Goal: Task Accomplishment & Management: Complete application form

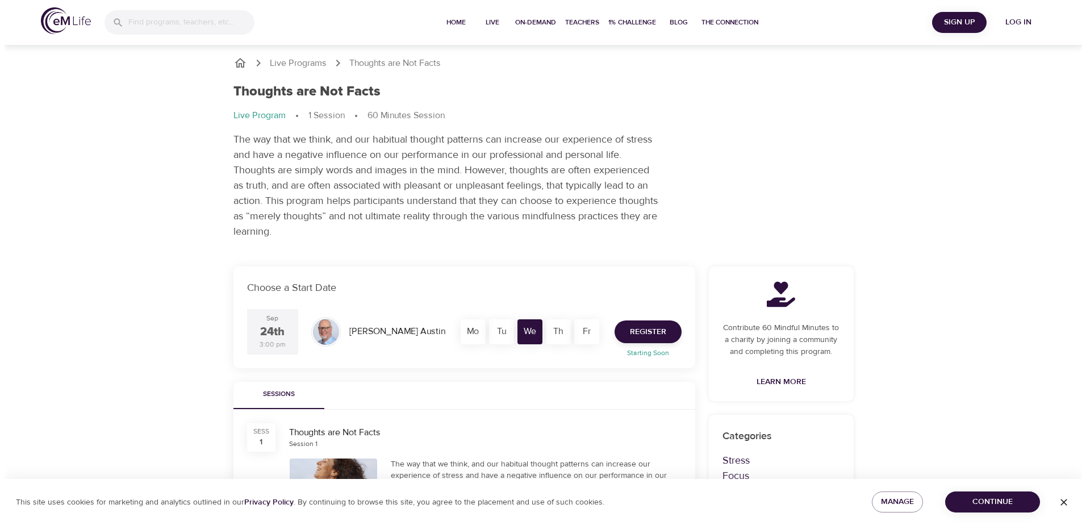
scroll to position [170, 0]
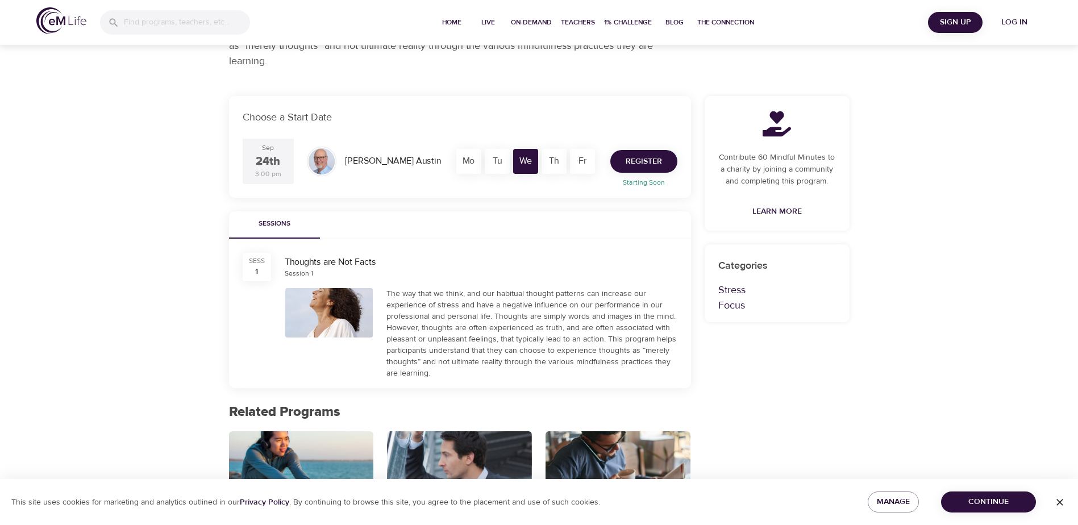
click at [638, 162] on span "Register" at bounding box center [644, 162] width 36 height 14
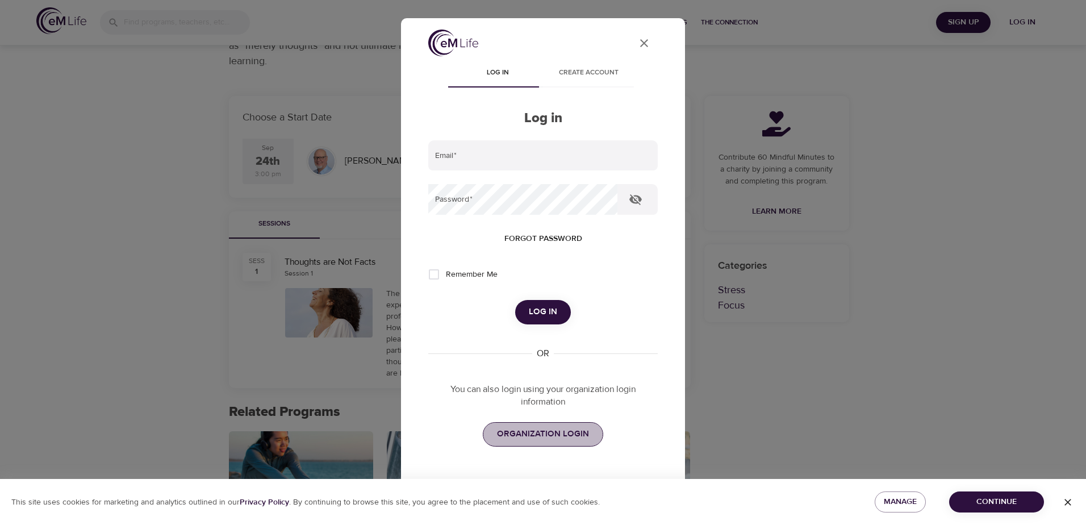
click at [553, 436] on span "ORGANIZATION LOGIN" at bounding box center [543, 434] width 92 height 15
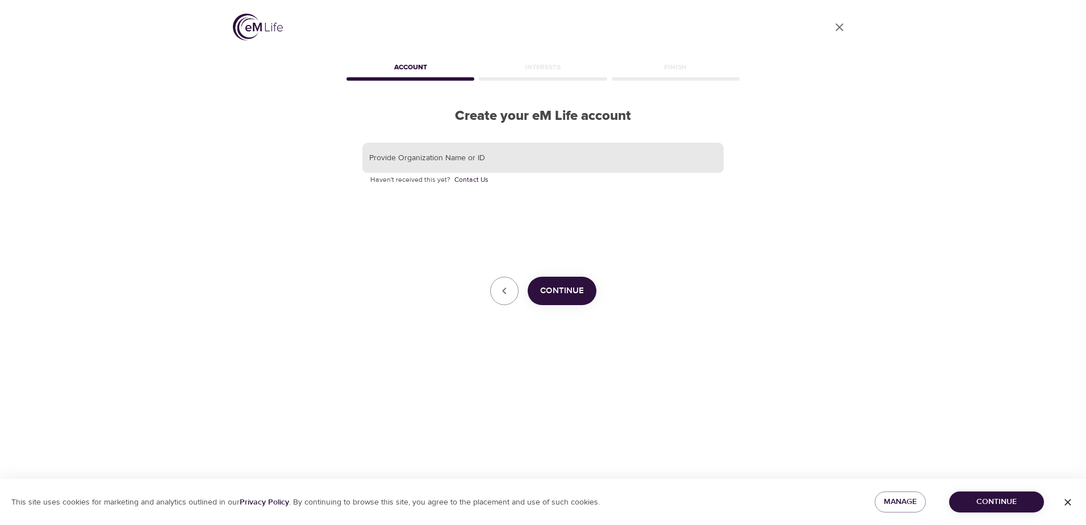
click at [529, 156] on input "text" at bounding box center [543, 158] width 361 height 31
click at [500, 298] on icon "button" at bounding box center [505, 291] width 14 height 14
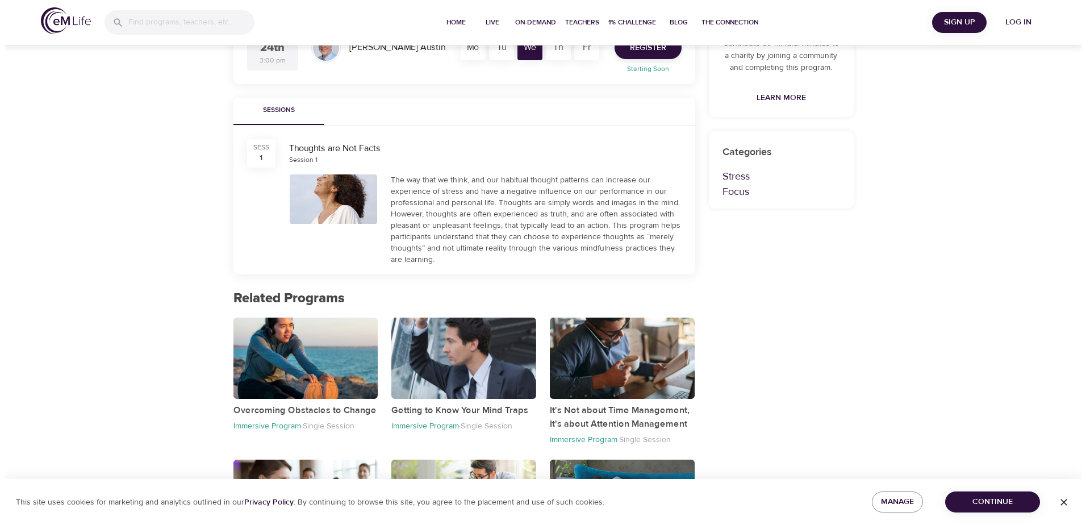
scroll to position [114, 0]
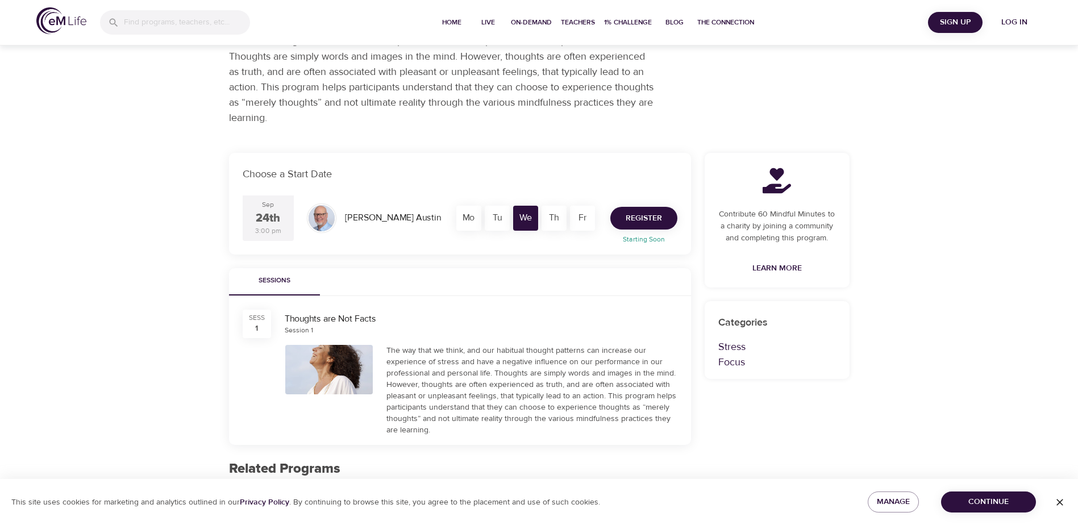
click at [645, 219] on span "Register" at bounding box center [644, 218] width 36 height 14
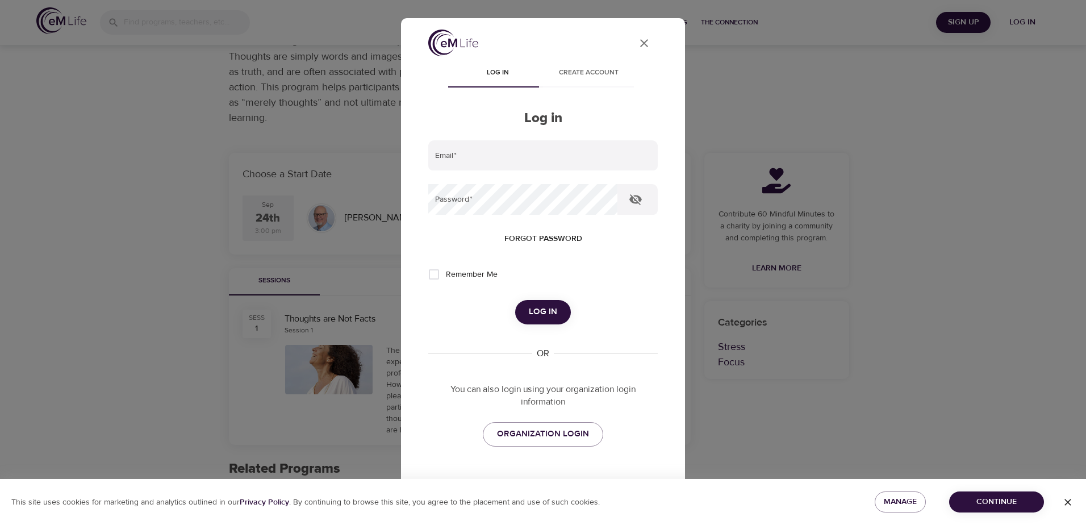
scroll to position [25, 0]
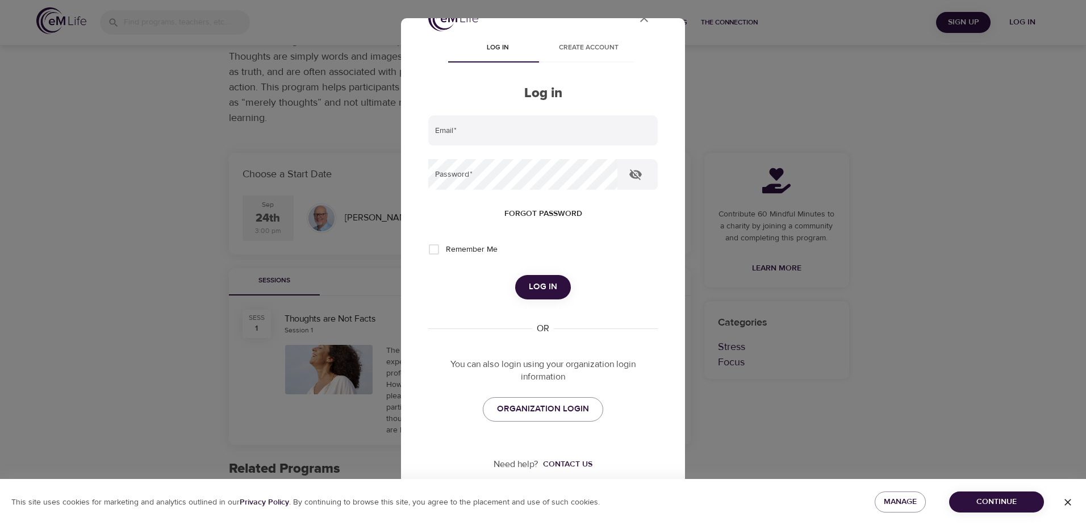
click at [580, 47] on span "Create account" at bounding box center [588, 48] width 77 height 12
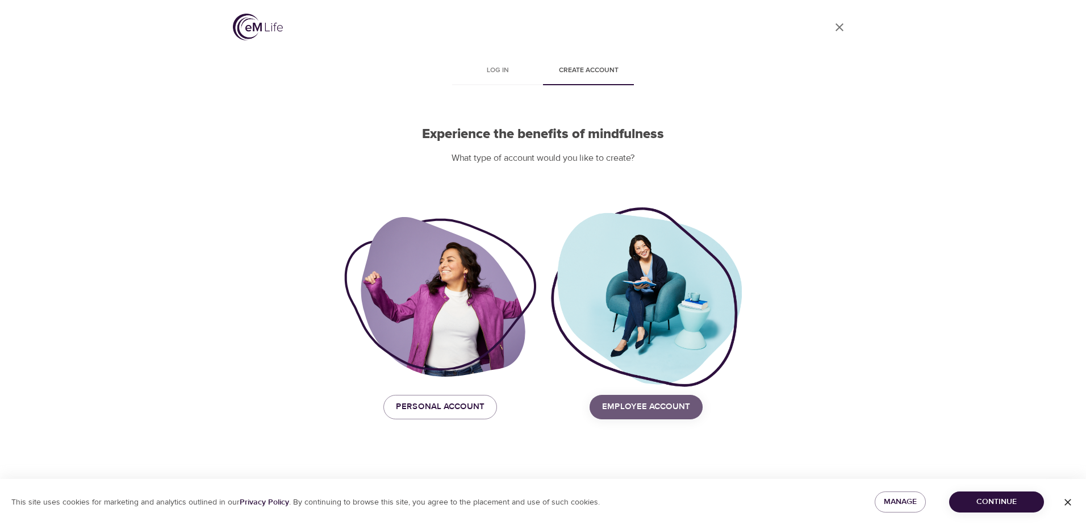
click at [644, 410] on span "Employee Account" at bounding box center [646, 406] width 88 height 15
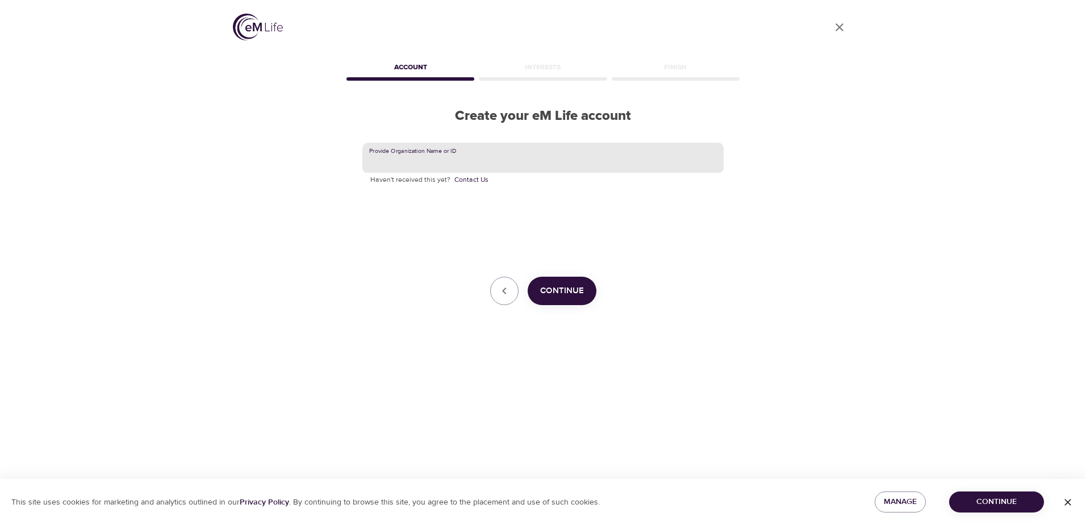
click at [523, 163] on input "text" at bounding box center [543, 158] width 361 height 31
click at [568, 286] on span "Continue" at bounding box center [562, 291] width 44 height 15
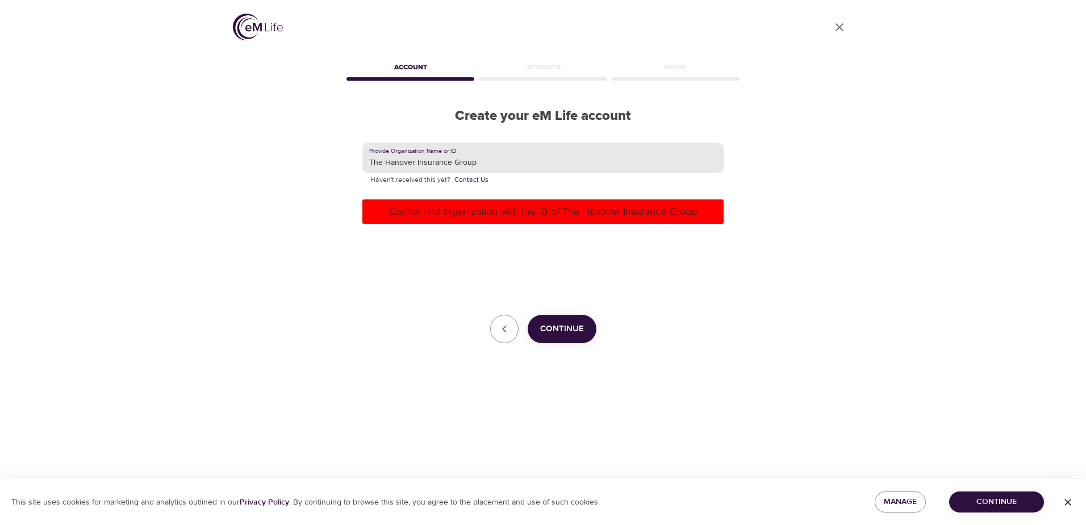
drag, startPoint x: 476, startPoint y: 165, endPoint x: 340, endPoint y: 161, distance: 135.3
click at [352, 162] on div "Provide Organization Name or ID The Hanover Insurance Group Haven't received th…" at bounding box center [543, 243] width 398 height 238
type input "[GEOGRAPHIC_DATA]"
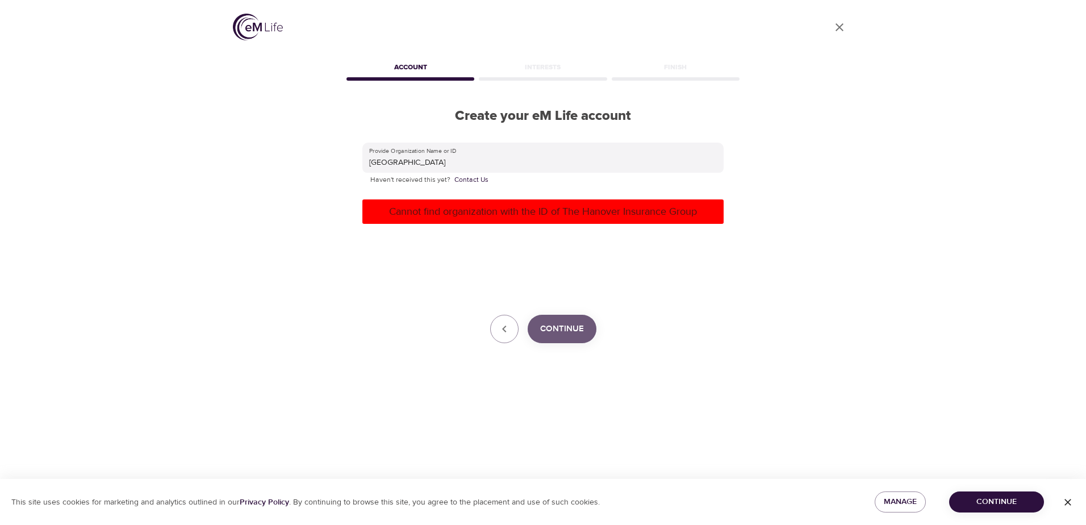
click at [565, 328] on span "Continue" at bounding box center [562, 329] width 44 height 15
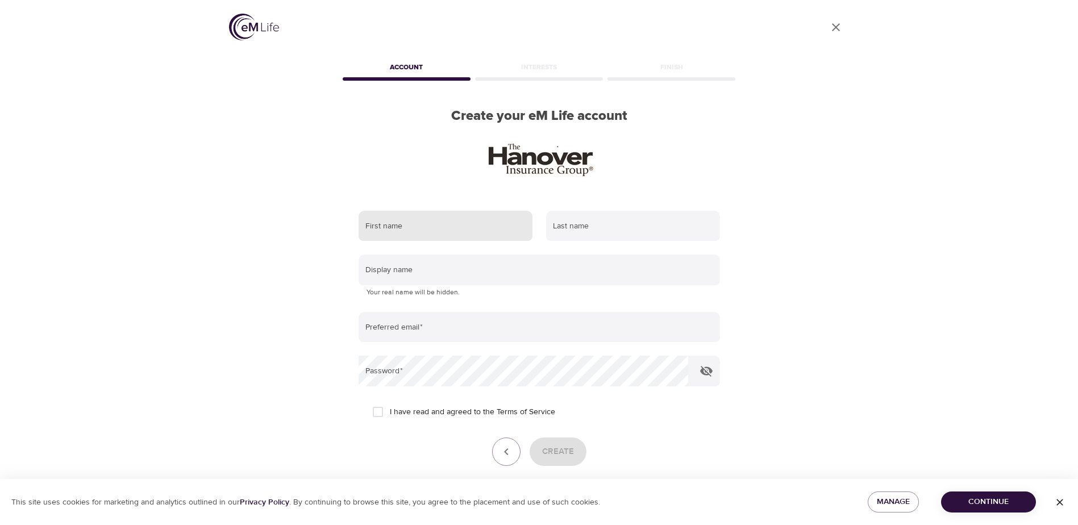
click at [440, 227] on input "text" at bounding box center [446, 226] width 174 height 31
type input "[PERSON_NAME]"
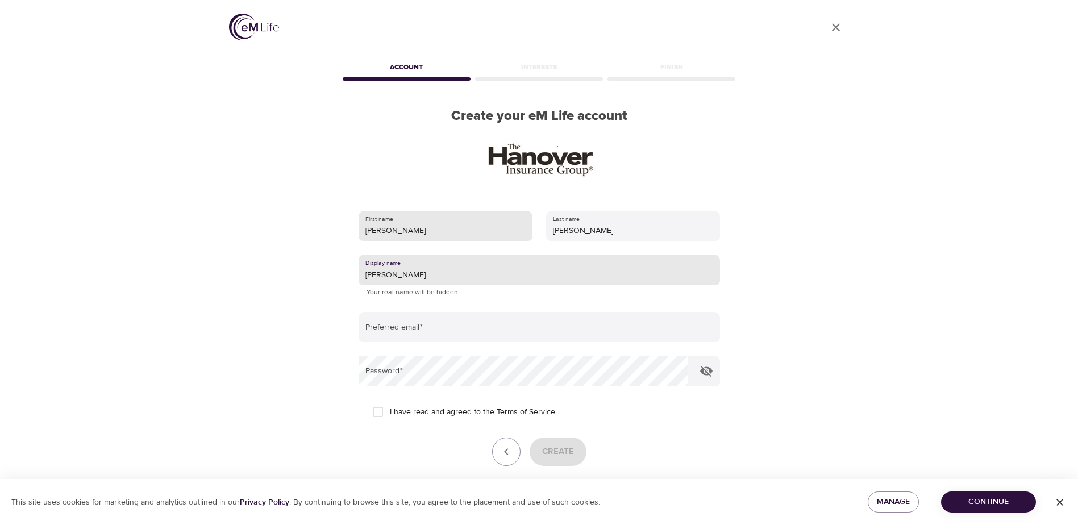
type input "[PERSON_NAME]"
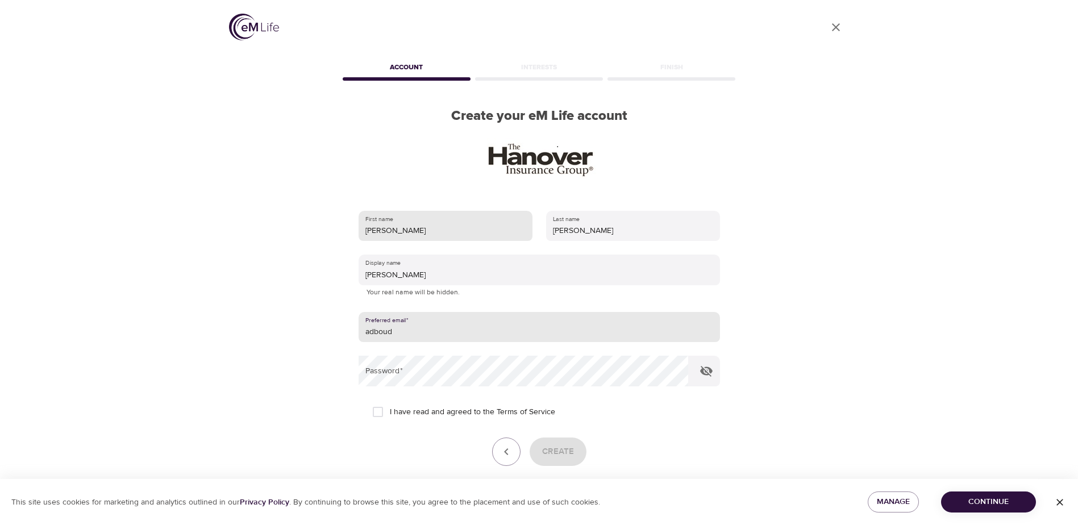
type input "[EMAIL_ADDRESS][DOMAIN_NAME]"
